Goal: Navigation & Orientation: Find specific page/section

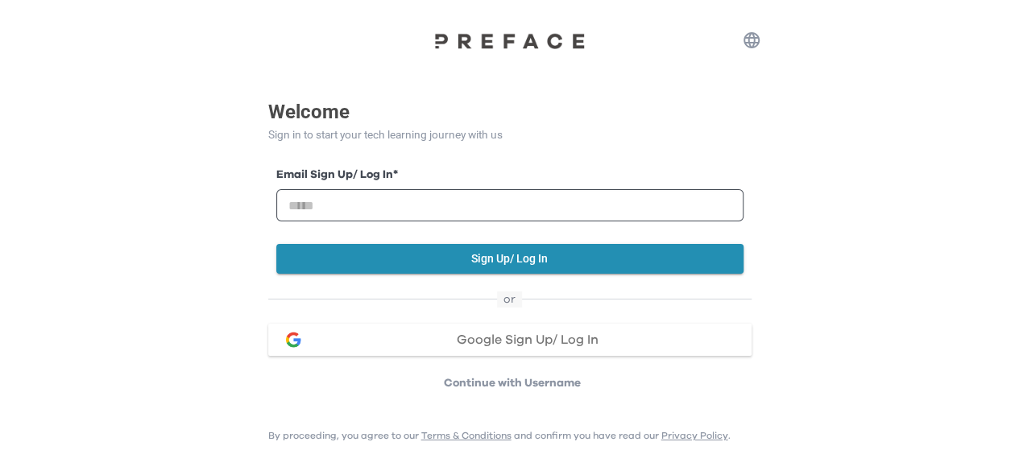
click at [482, 341] on span "Google Sign Up/ Log In" at bounding box center [528, 339] width 142 height 13
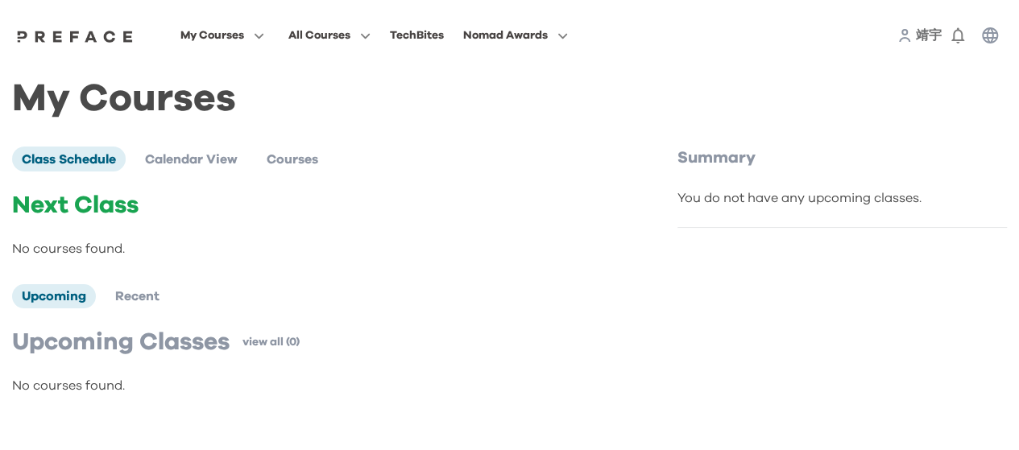
click at [647, 88] on div "My Courses Class Schedule Calendar View Courses Next Class No courses found. Up…" at bounding box center [509, 250] width 1019 height 358
click at [991, 33] on icon "button" at bounding box center [990, 35] width 16 height 16
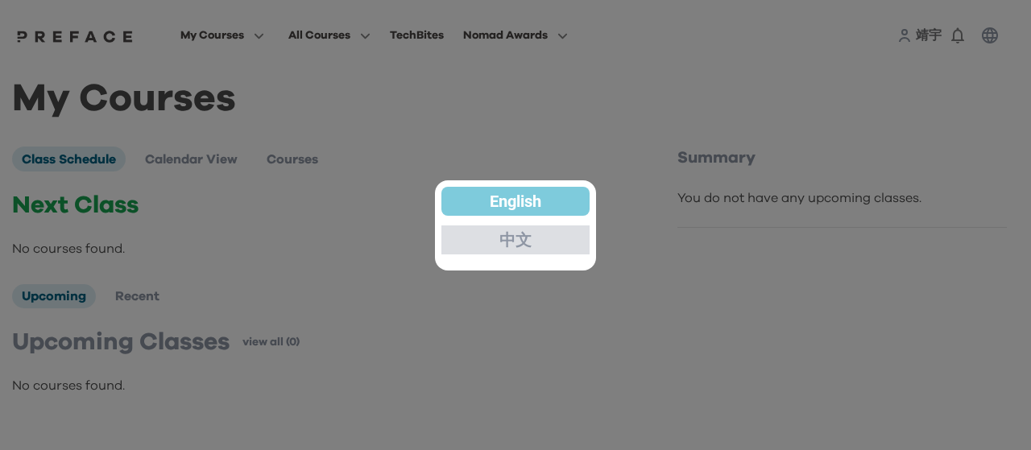
click at [515, 240] on p "中文" at bounding box center [515, 240] width 32 height 16
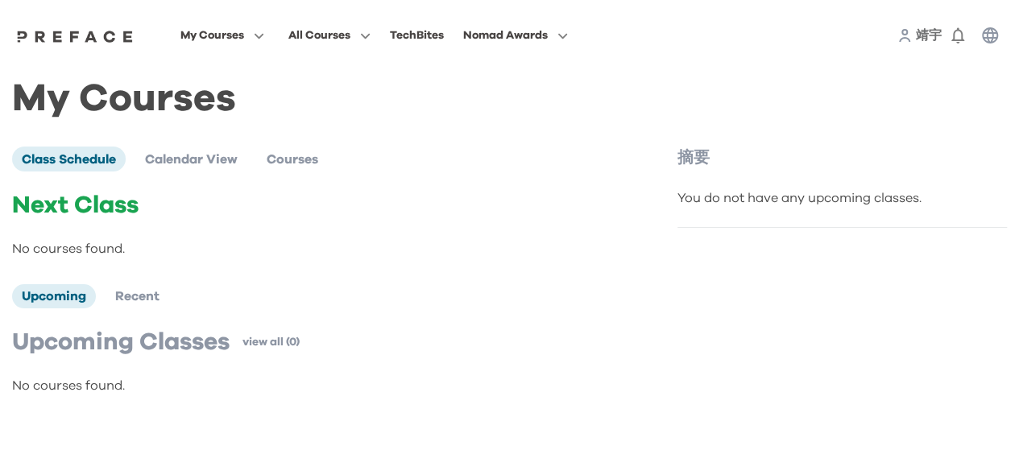
click at [539, 117] on div "My Courses Class Schedule Calendar View Courses Next Class No courses found. Up…" at bounding box center [509, 250] width 995 height 320
